Goal: Navigation & Orientation: Understand site structure

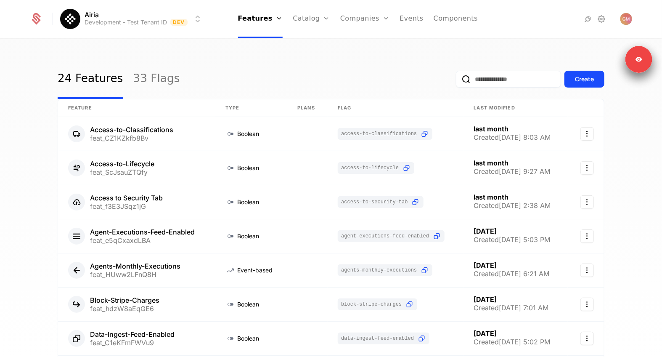
click at [660, 176] on div "24 Features 33 Flags Create Feature Type Plans Flag Last Modified Access-to-Cla…" at bounding box center [331, 200] width 662 height 323
click at [661, 176] on div "24 Features 33 Flags Create Feature Type Plans Flag Last Modified Access-to-Cla…" at bounding box center [331, 200] width 662 height 323
click at [308, 16] on link "Catalog" at bounding box center [311, 19] width 37 height 38
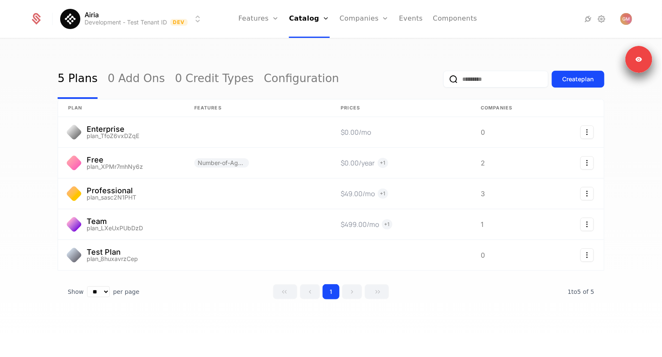
click at [345, 11] on link "Companies" at bounding box center [364, 19] width 49 height 38
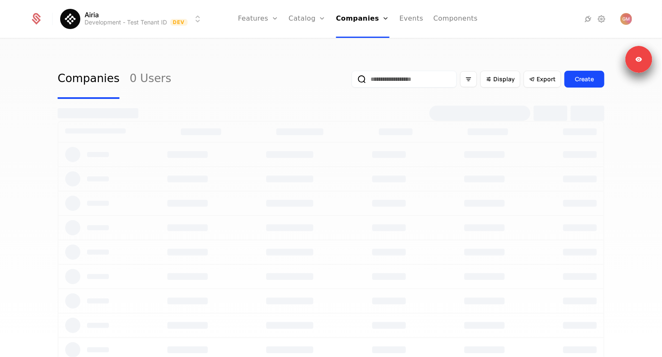
click at [303, 16] on link "Catalog" at bounding box center [307, 19] width 37 height 38
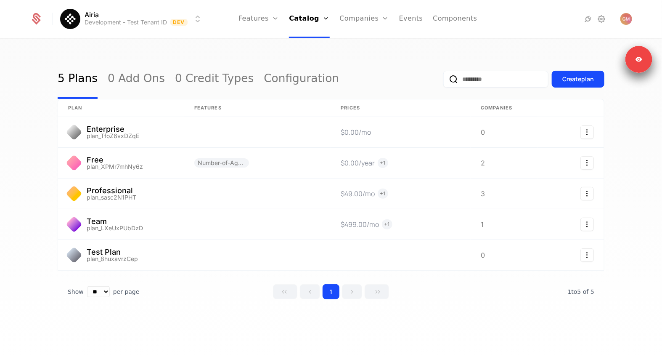
click at [274, 16] on link "Features" at bounding box center [259, 19] width 40 height 38
